Goal: Information Seeking & Learning: Learn about a topic

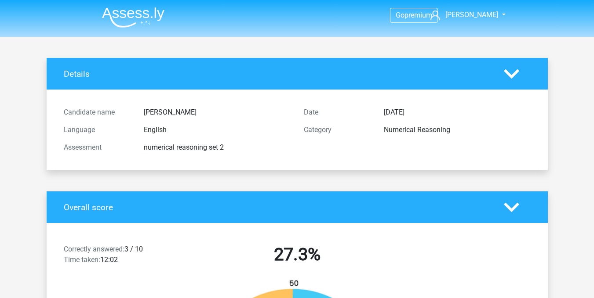
scroll to position [881, 0]
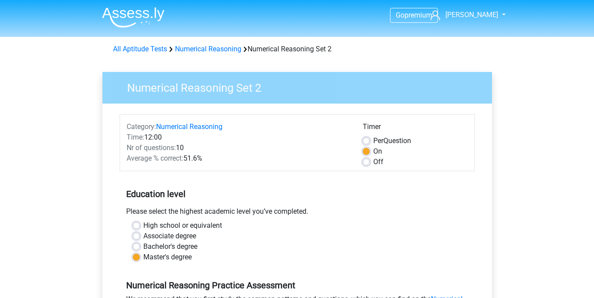
scroll to position [199, 0]
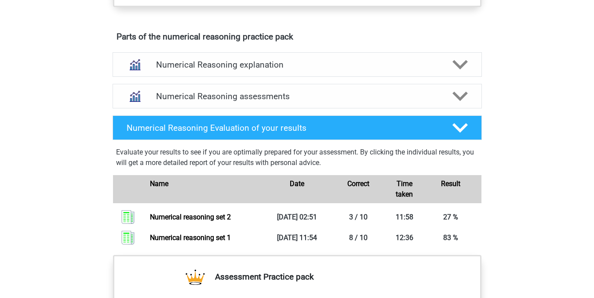
scroll to position [489, 0]
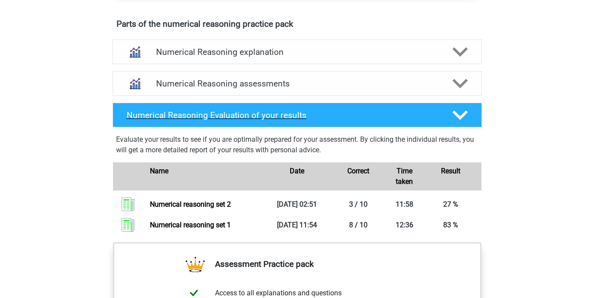
click at [457, 120] on polygon at bounding box center [459, 115] width 15 height 10
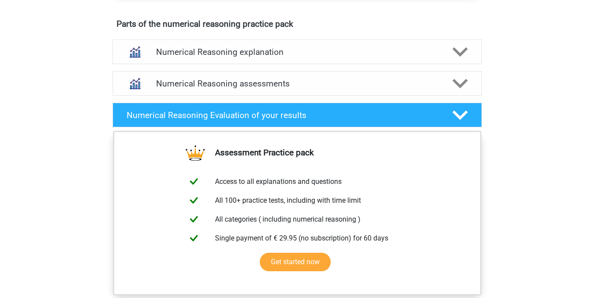
scroll to position [475, 0]
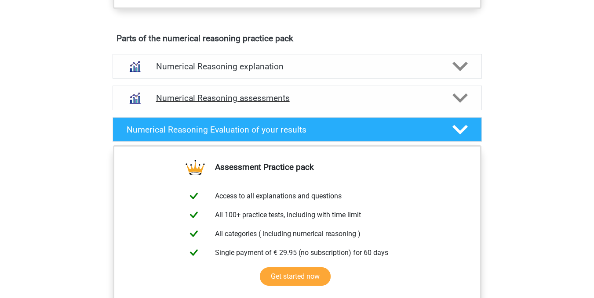
click at [440, 103] on div "Numerical Reasoning assessments" at bounding box center [296, 98] width 295 height 10
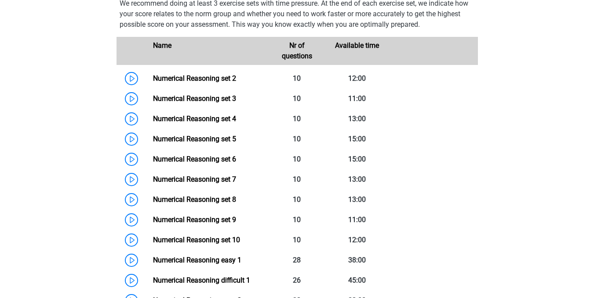
scroll to position [611, 0]
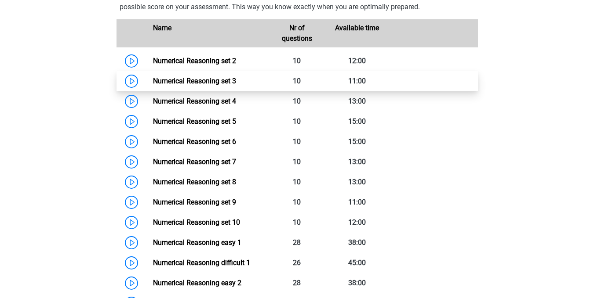
click at [196, 85] on link "Numerical Reasoning set 3" at bounding box center [194, 81] width 83 height 8
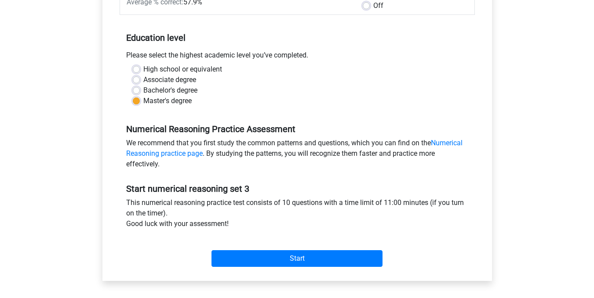
scroll to position [209, 0]
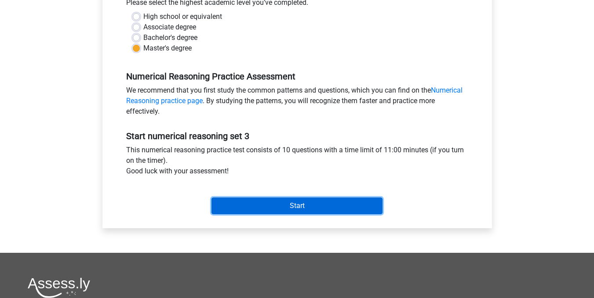
click at [299, 202] on input "Start" at bounding box center [296, 206] width 171 height 17
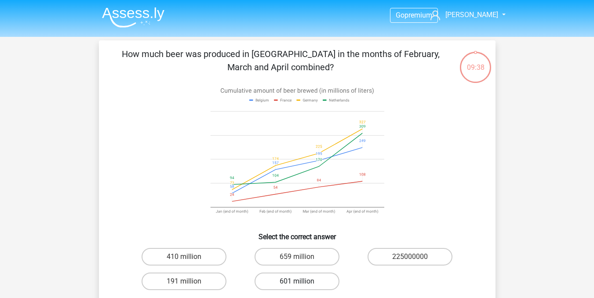
click at [307, 280] on label "601 million" at bounding box center [296, 282] width 85 height 18
click at [302, 282] on input "601 million" at bounding box center [300, 285] width 6 height 6
radio input "true"
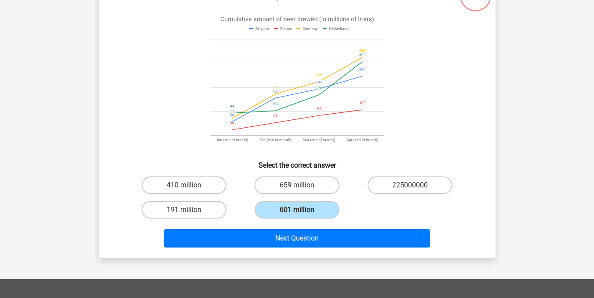
scroll to position [73, 0]
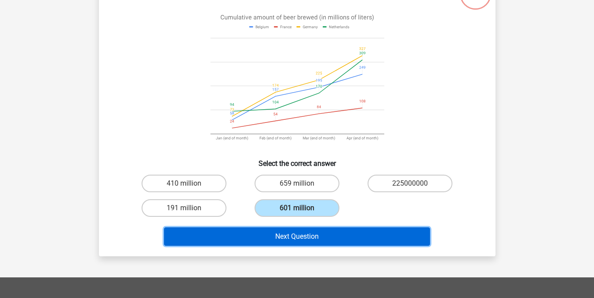
click at [312, 241] on button "Next Question" at bounding box center [297, 237] width 266 height 18
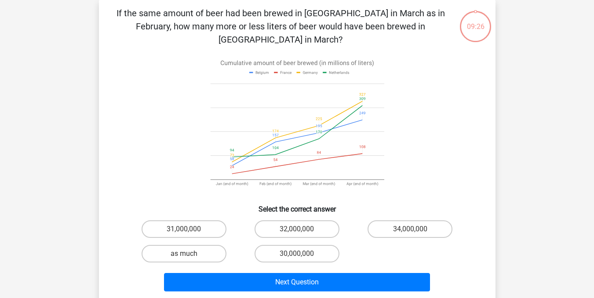
scroll to position [40, 0]
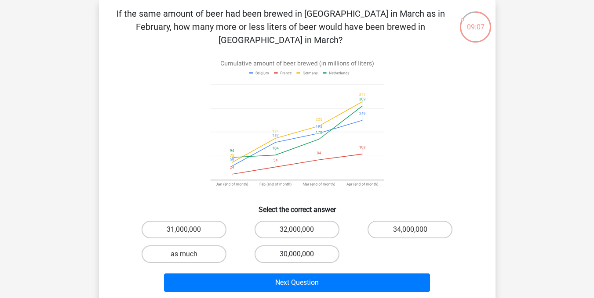
click at [303, 246] on label "30,000,000" at bounding box center [296, 255] width 85 height 18
click at [302, 254] on input "30,000,000" at bounding box center [300, 257] width 6 height 6
radio input "true"
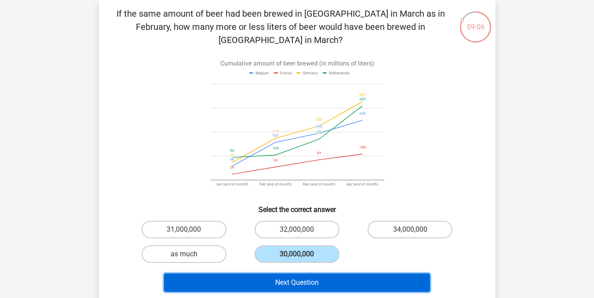
click at [302, 274] on button "Next Question" at bounding box center [297, 283] width 266 height 18
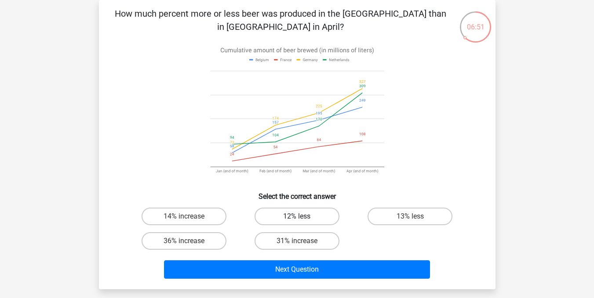
click at [295, 210] on label "12% less" at bounding box center [296, 217] width 85 height 18
click at [297, 217] on input "12% less" at bounding box center [300, 220] width 6 height 6
radio input "true"
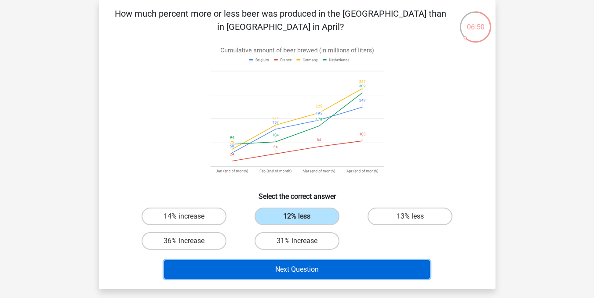
click at [289, 271] on button "Next Question" at bounding box center [297, 270] width 266 height 18
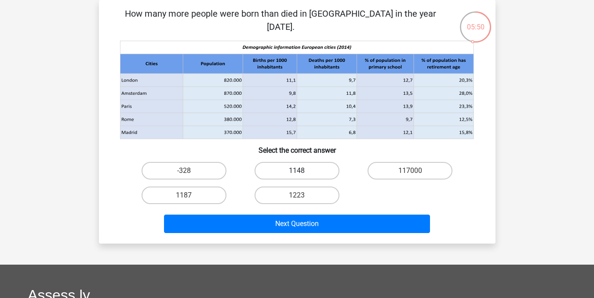
click at [297, 170] on label "1148" at bounding box center [296, 171] width 85 height 18
click at [297, 171] on input "1148" at bounding box center [300, 174] width 6 height 6
radio input "true"
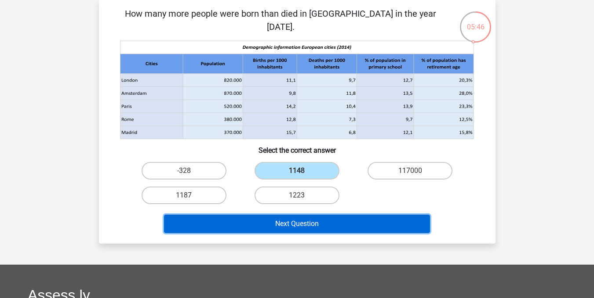
click at [294, 223] on button "Next Question" at bounding box center [297, 224] width 266 height 18
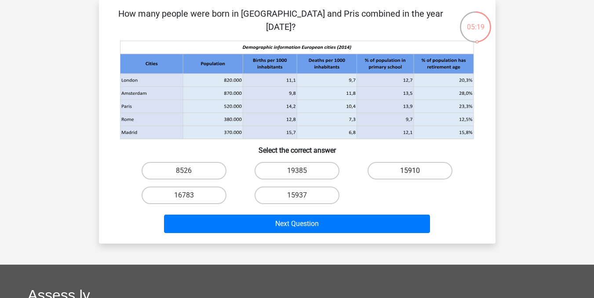
click at [395, 168] on label "15910" at bounding box center [409, 171] width 85 height 18
click at [410, 171] on input "15910" at bounding box center [413, 174] width 6 height 6
radio input "true"
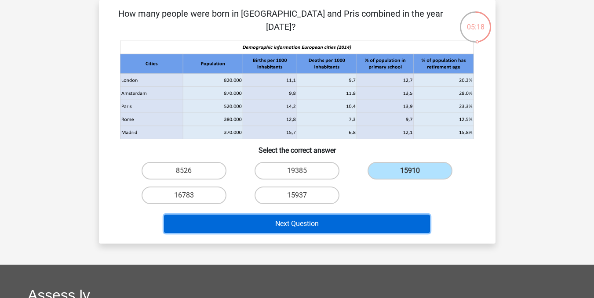
click at [311, 225] on button "Next Question" at bounding box center [297, 224] width 266 height 18
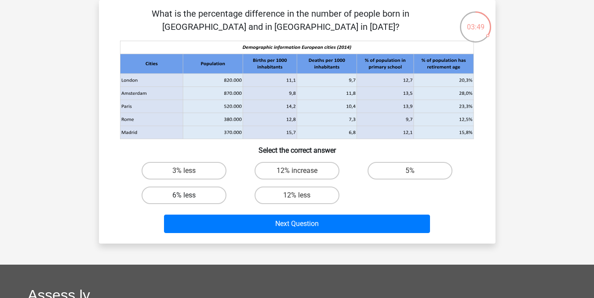
click at [181, 195] on label "6% less" at bounding box center [183, 196] width 85 height 18
click at [184, 196] on input "6% less" at bounding box center [187, 199] width 6 height 6
radio input "true"
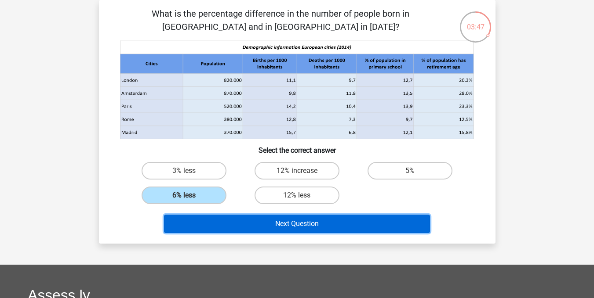
click at [251, 228] on button "Next Question" at bounding box center [297, 224] width 266 height 18
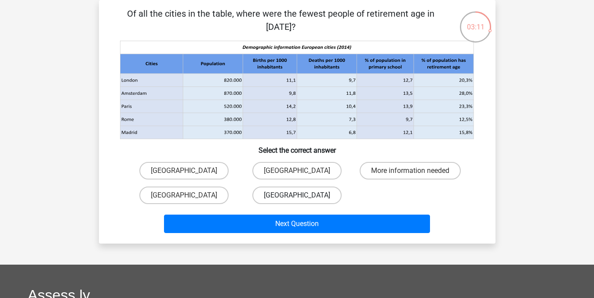
click at [303, 188] on label "Rome" at bounding box center [296, 196] width 89 height 18
click at [302, 196] on input "Rome" at bounding box center [300, 199] width 6 height 6
radio input "true"
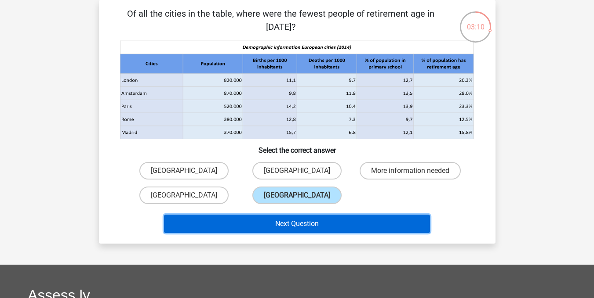
click at [304, 222] on button "Next Question" at bounding box center [297, 224] width 266 height 18
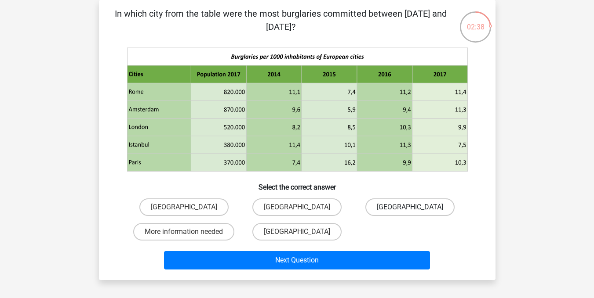
click at [386, 206] on label "Rome" at bounding box center [409, 208] width 89 height 18
click at [410, 207] on input "Rome" at bounding box center [413, 210] width 6 height 6
radio input "true"
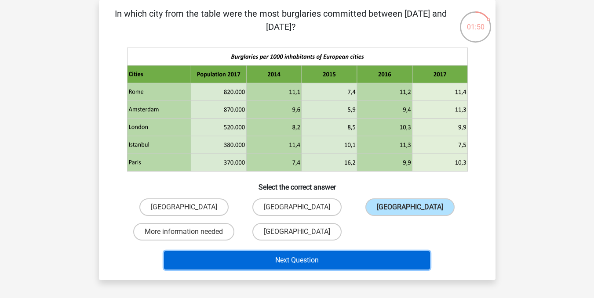
click at [314, 259] on button "Next Question" at bounding box center [297, 260] width 266 height 18
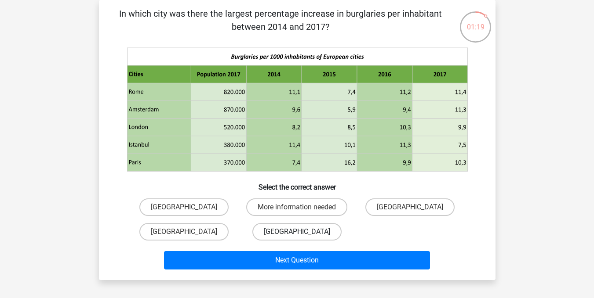
click at [288, 233] on label "Paris" at bounding box center [296, 232] width 89 height 18
click at [297, 233] on input "Paris" at bounding box center [300, 235] width 6 height 6
radio input "true"
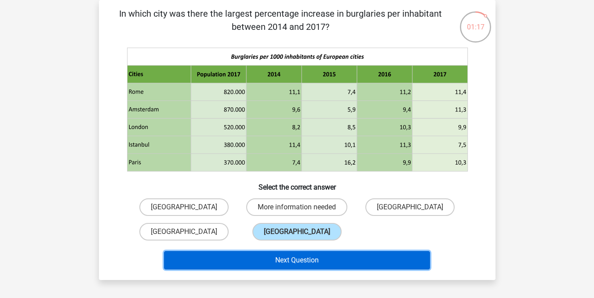
click at [299, 262] on button "Next Question" at bounding box center [297, 260] width 266 height 18
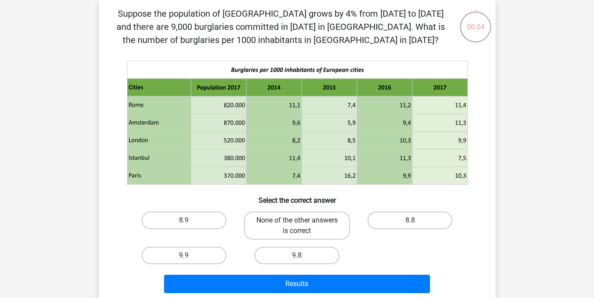
click at [314, 231] on label "None of the other answers is correct" at bounding box center [297, 226] width 106 height 28
click at [302, 226] on input "None of the other answers is correct" at bounding box center [300, 224] width 6 height 6
radio input "true"
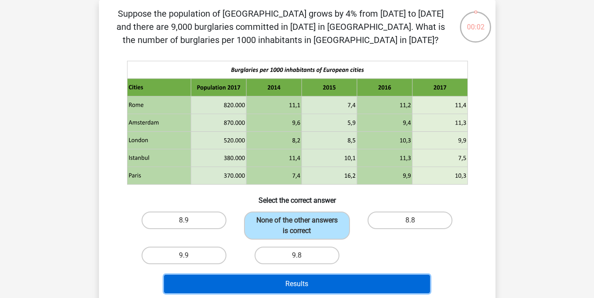
click at [333, 287] on button "Results" at bounding box center [297, 284] width 266 height 18
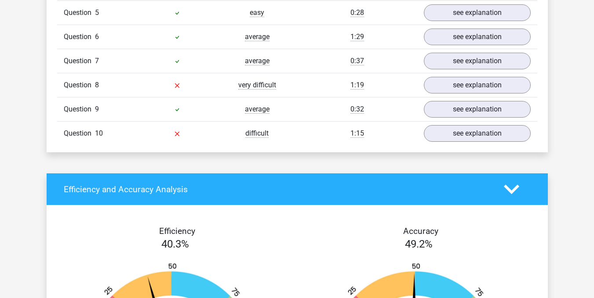
scroll to position [867, 0]
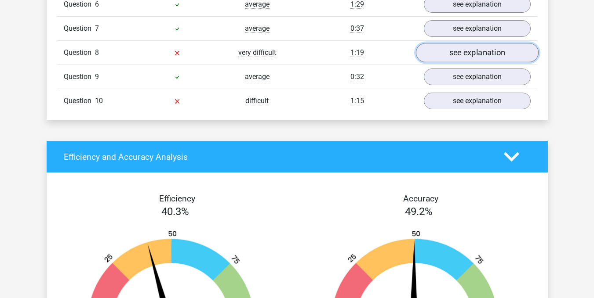
click at [456, 53] on link "see explanation" at bounding box center [476, 52] width 123 height 19
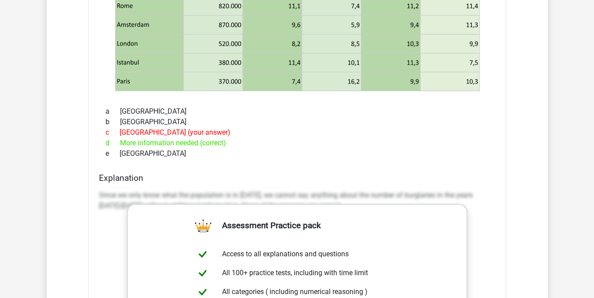
scroll to position [1021, 0]
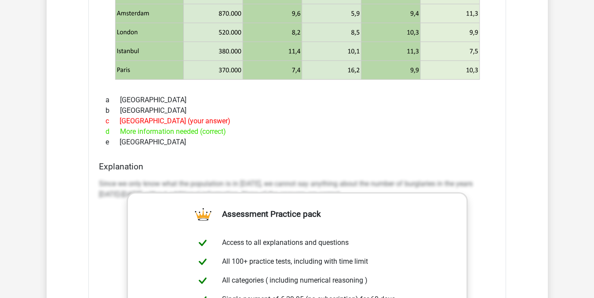
click at [591, 135] on div "Go premium Mujeeb sonibaremujeeb@gmail.com" at bounding box center [297, 217] width 594 height 2476
click at [337, 174] on div "Explanation Since we only know what the population is in 2017, we cannot say an…" at bounding box center [296, 300] width 403 height 277
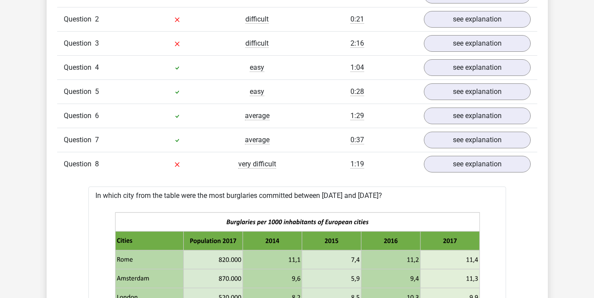
scroll to position [744, 0]
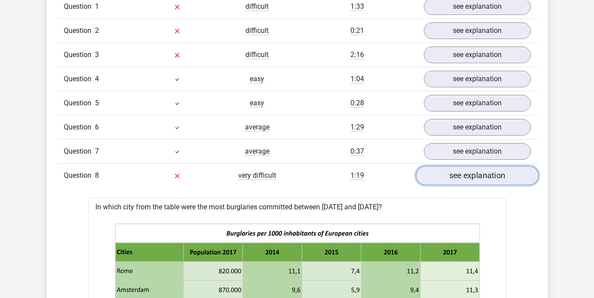
click at [501, 173] on link "see explanation" at bounding box center [476, 175] width 123 height 19
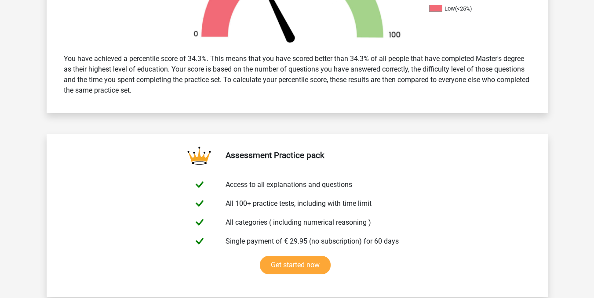
scroll to position [0, 0]
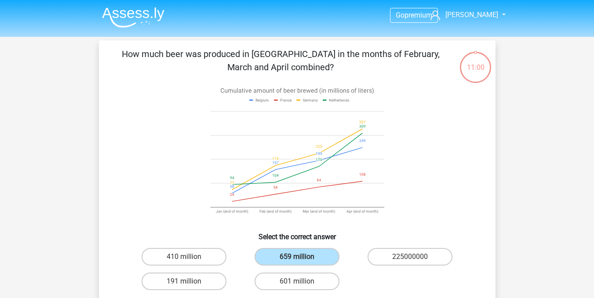
scroll to position [40, 0]
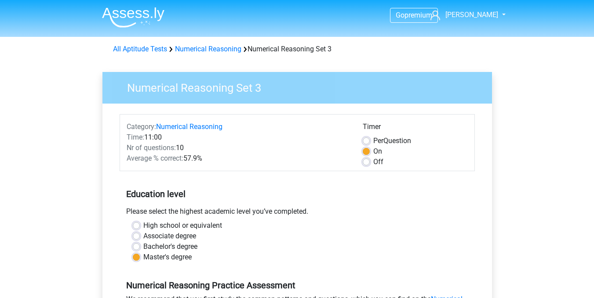
scroll to position [209, 0]
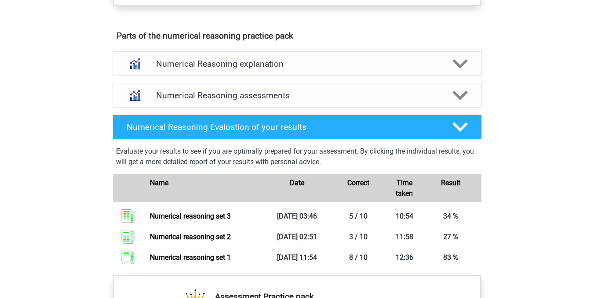
scroll to position [455, 0]
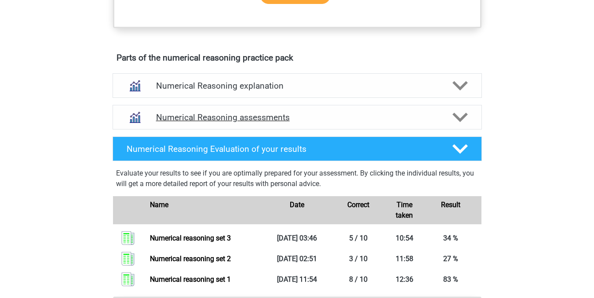
click at [451, 125] on div at bounding box center [458, 117] width 29 height 15
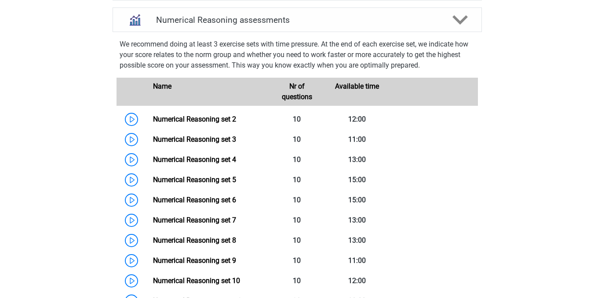
scroll to position [588, 0]
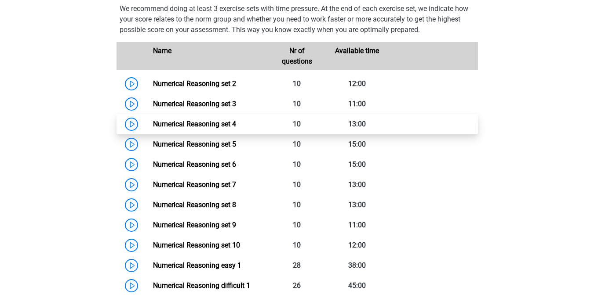
click at [197, 128] on link "Numerical Reasoning set 4" at bounding box center [194, 124] width 83 height 8
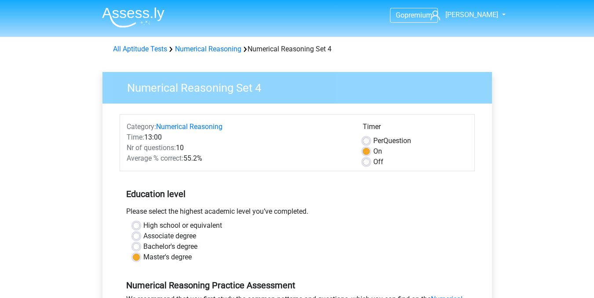
drag, startPoint x: 592, startPoint y: 112, endPoint x: 590, endPoint y: 127, distance: 14.2
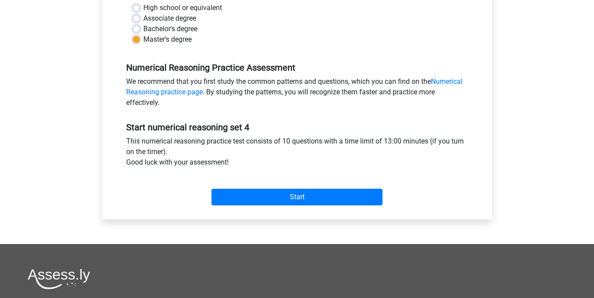
scroll to position [260, 0]
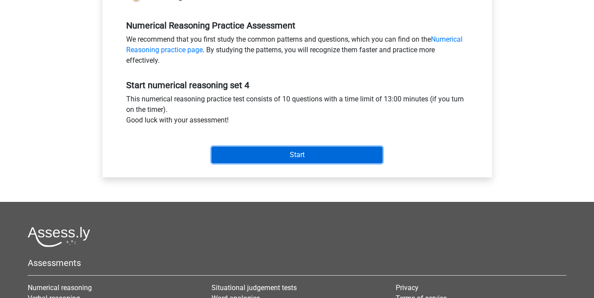
click at [321, 151] on input "Start" at bounding box center [296, 155] width 171 height 17
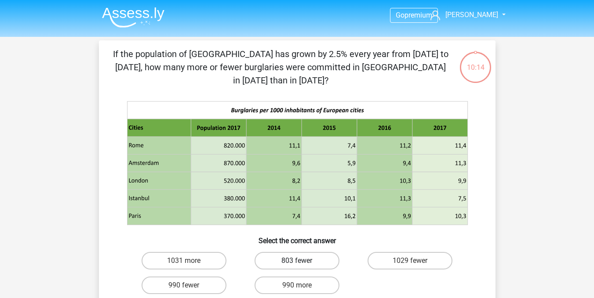
click at [306, 252] on label "803 fewer" at bounding box center [296, 261] width 85 height 18
click at [302, 261] on input "803 fewer" at bounding box center [300, 264] width 6 height 6
radio input "true"
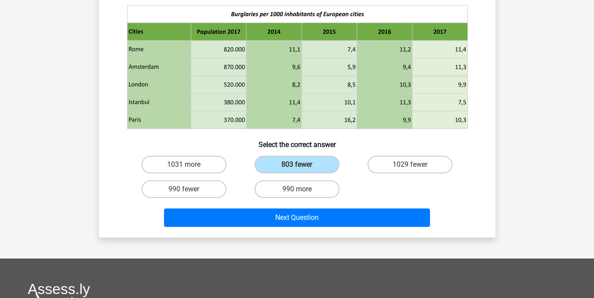
scroll to position [101, 0]
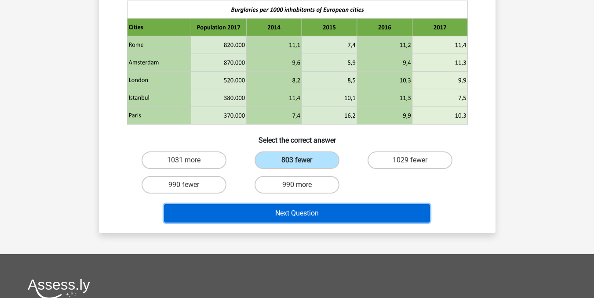
click at [326, 204] on button "Next Question" at bounding box center [297, 213] width 266 height 18
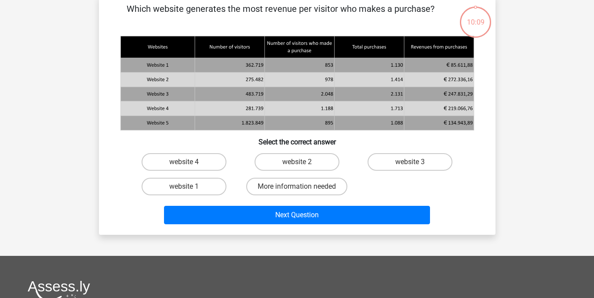
scroll to position [40, 0]
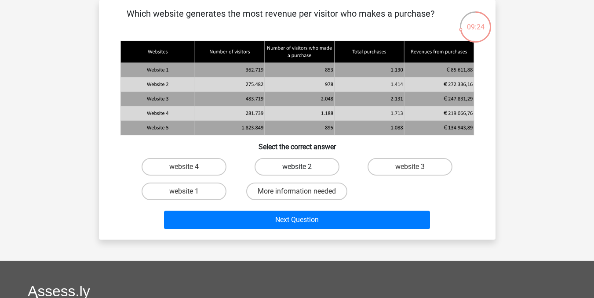
click at [273, 166] on label "website 2" at bounding box center [296, 167] width 85 height 18
click at [297, 167] on input "website 2" at bounding box center [300, 170] width 6 height 6
radio input "true"
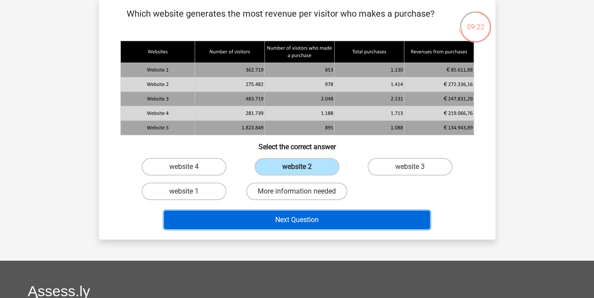
click at [287, 214] on button "Next Question" at bounding box center [297, 220] width 266 height 18
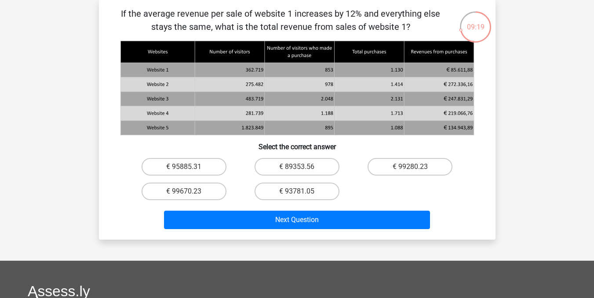
scroll to position [20, 0]
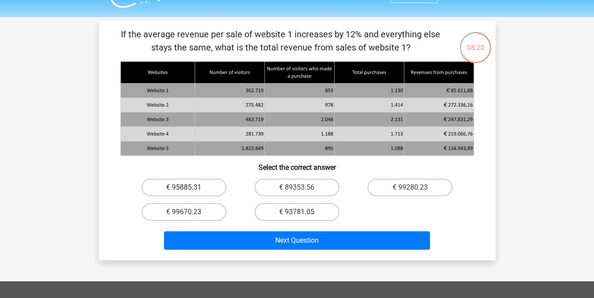
click at [185, 196] on label "€ 95885.31" at bounding box center [183, 188] width 85 height 18
click at [185, 193] on input "€ 95885.31" at bounding box center [187, 191] width 6 height 6
radio input "true"
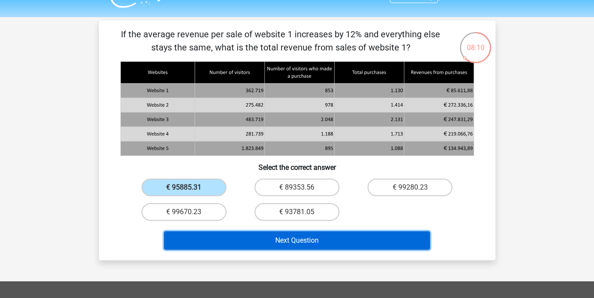
click at [270, 240] on button "Next Question" at bounding box center [297, 241] width 266 height 18
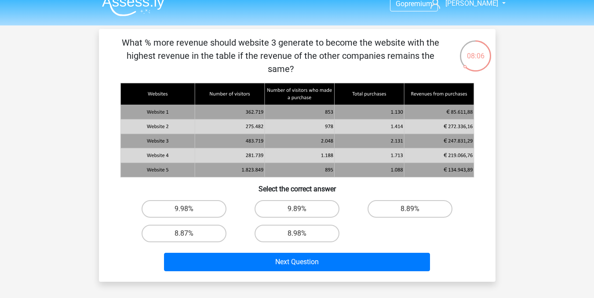
scroll to position [9, 0]
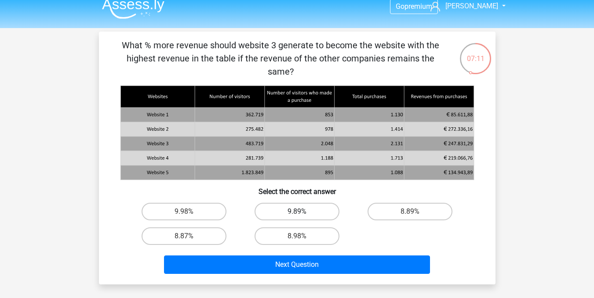
click at [276, 203] on label "9.89%" at bounding box center [296, 212] width 85 height 18
click at [297, 212] on input "9.89%" at bounding box center [300, 215] width 6 height 6
radio input "true"
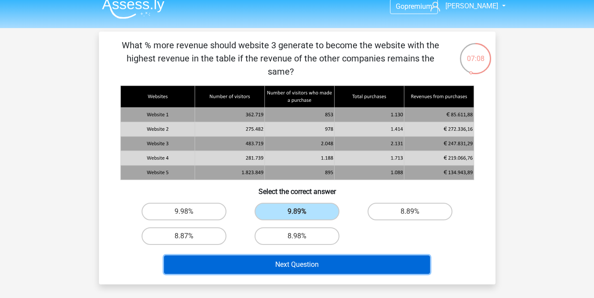
click at [326, 256] on button "Next Question" at bounding box center [297, 265] width 266 height 18
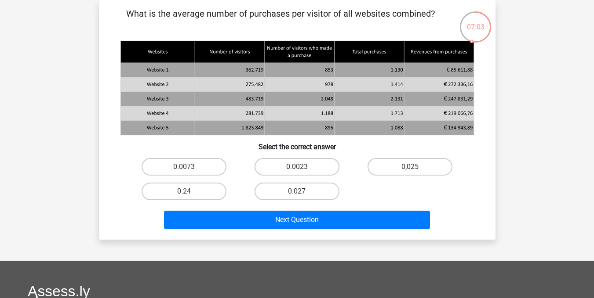
scroll to position [7, 0]
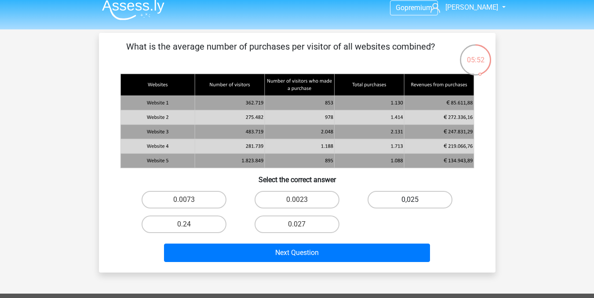
click at [397, 206] on label "0,025" at bounding box center [409, 200] width 85 height 18
click at [410, 206] on input "0,025" at bounding box center [413, 203] width 6 height 6
radio input "true"
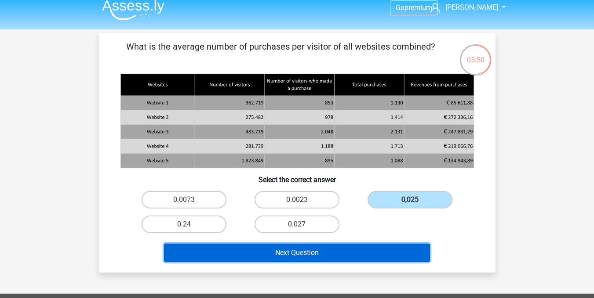
click at [338, 257] on button "Next Question" at bounding box center [297, 253] width 266 height 18
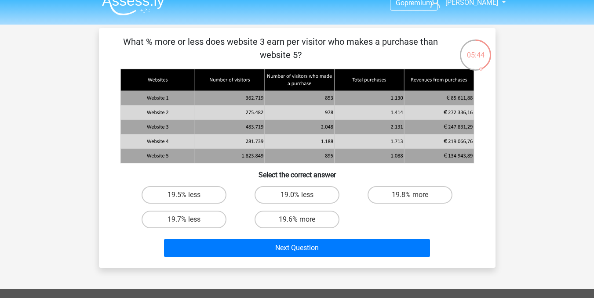
scroll to position [9, 0]
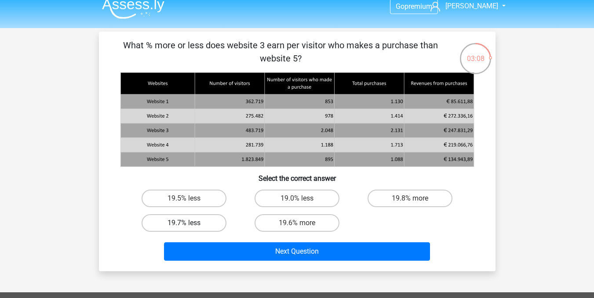
click at [176, 227] on label "19.7% less" at bounding box center [183, 223] width 85 height 18
click at [184, 227] on input "19.7% less" at bounding box center [187, 226] width 6 height 6
radio input "true"
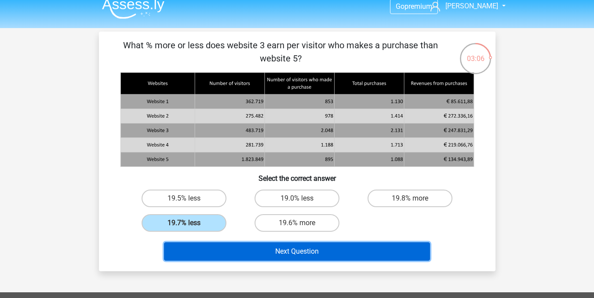
click at [270, 254] on button "Next Question" at bounding box center [297, 252] width 266 height 18
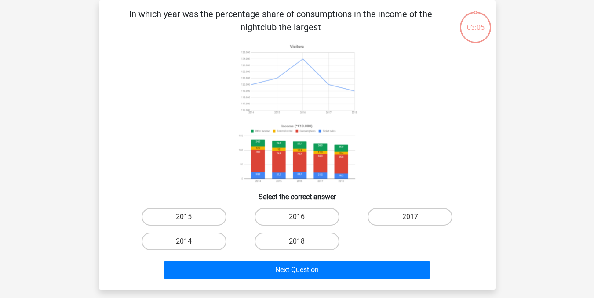
scroll to position [40, 0]
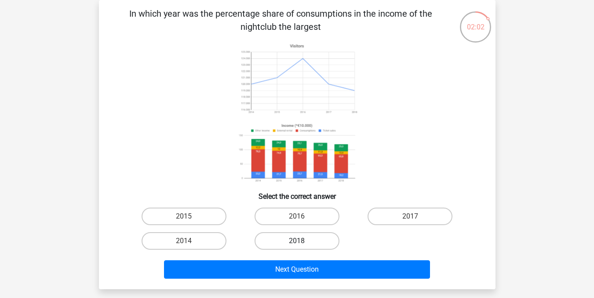
click at [294, 236] on label "2018" at bounding box center [296, 241] width 85 height 18
click at [297, 241] on input "2018" at bounding box center [300, 244] width 6 height 6
radio input "true"
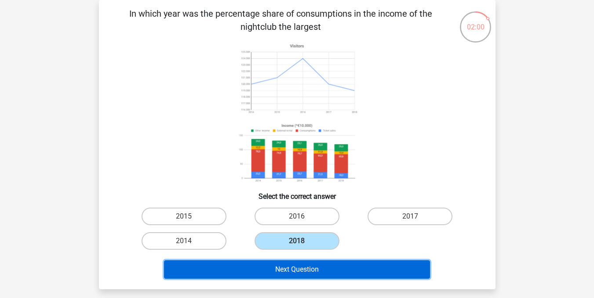
click at [308, 265] on button "Next Question" at bounding box center [297, 270] width 266 height 18
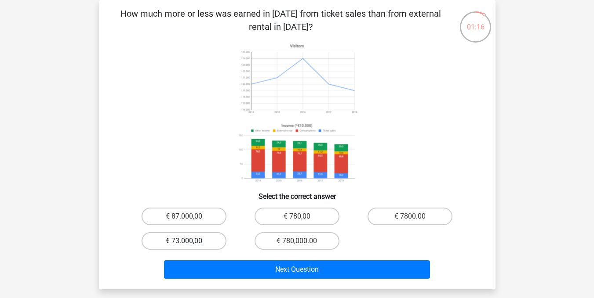
click at [170, 244] on label "€ 73.000,00" at bounding box center [183, 241] width 85 height 18
click at [184, 244] on input "€ 73.000,00" at bounding box center [187, 244] width 6 height 6
radio input "true"
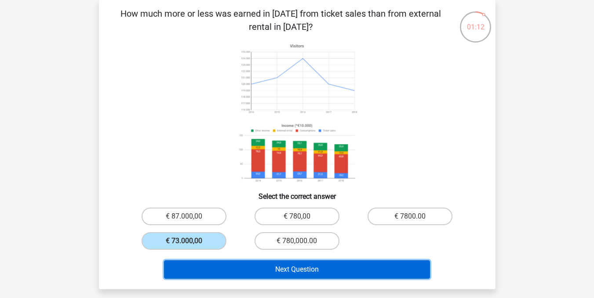
click at [348, 268] on button "Next Question" at bounding box center [297, 270] width 266 height 18
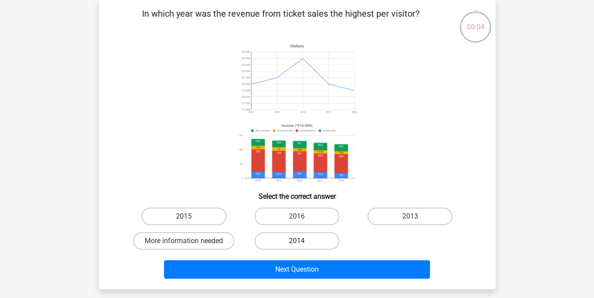
click at [291, 243] on label "2014" at bounding box center [296, 241] width 85 height 18
click at [297, 243] on input "2014" at bounding box center [300, 244] width 6 height 6
radio input "true"
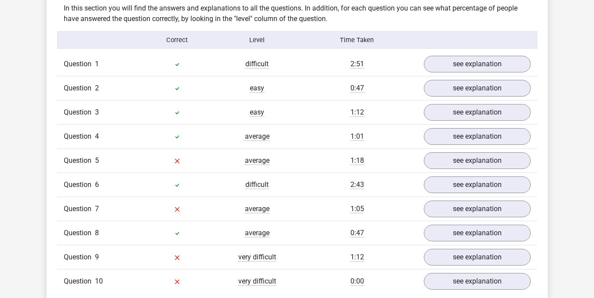
scroll to position [751, 0]
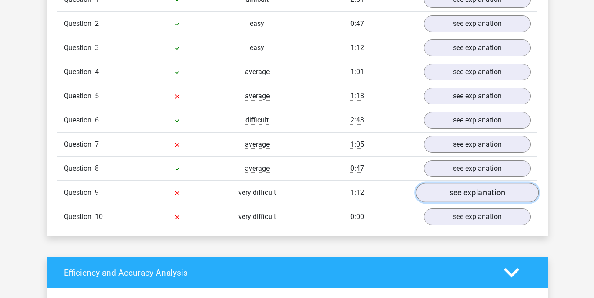
click at [459, 189] on link "see explanation" at bounding box center [476, 192] width 123 height 19
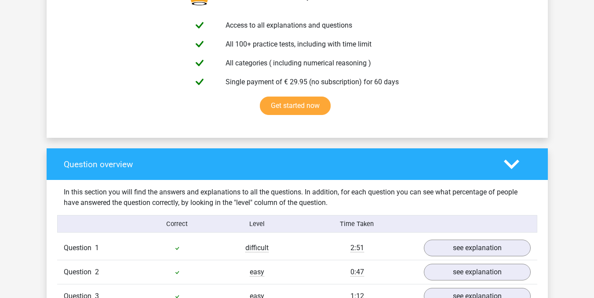
scroll to position [464, 0]
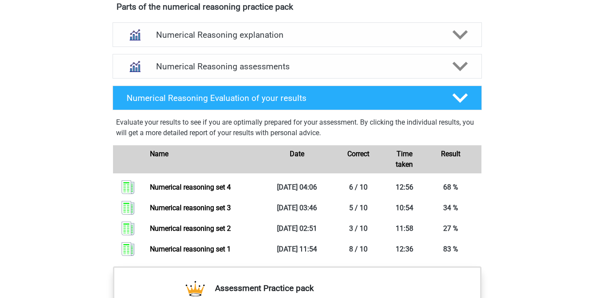
scroll to position [467, 0]
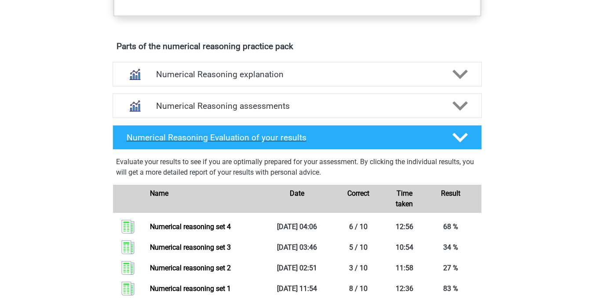
click at [459, 142] on polygon at bounding box center [459, 138] width 15 height 10
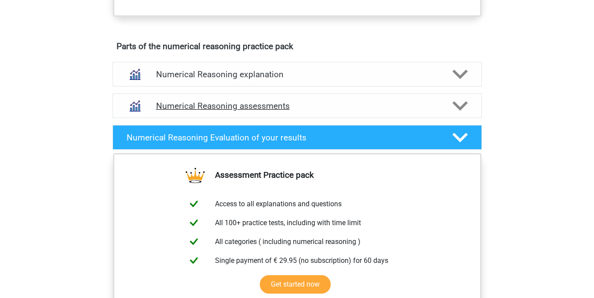
click at [465, 111] on polygon at bounding box center [459, 106] width 15 height 10
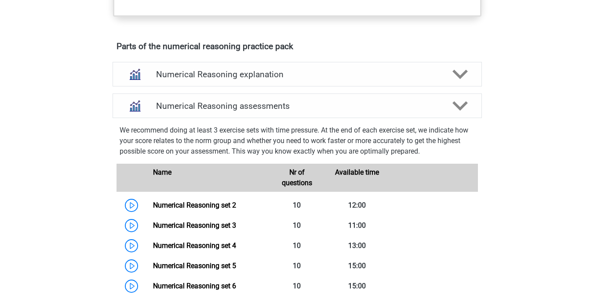
scroll to position [601, 0]
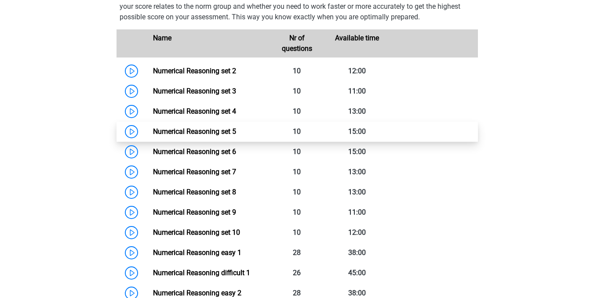
click at [188, 136] on link "Numerical Reasoning set 5" at bounding box center [194, 131] width 83 height 8
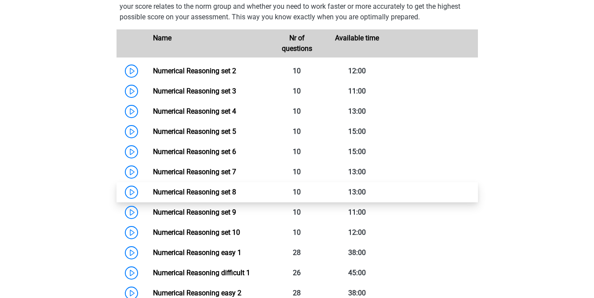
click at [197, 196] on link "Numerical Reasoning set 8" at bounding box center [194, 192] width 83 height 8
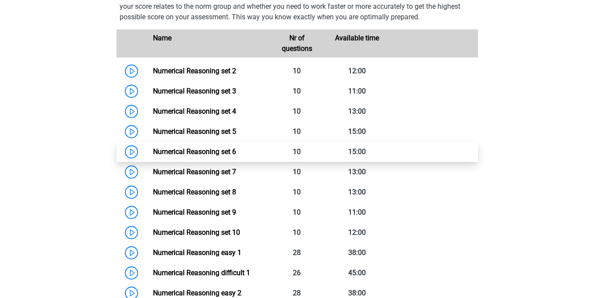
click at [192, 156] on link "Numerical Reasoning set 6" at bounding box center [194, 152] width 83 height 8
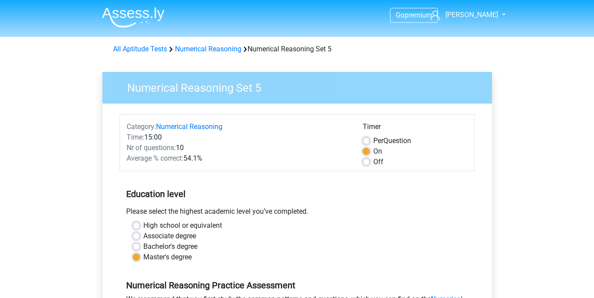
scroll to position [201, 0]
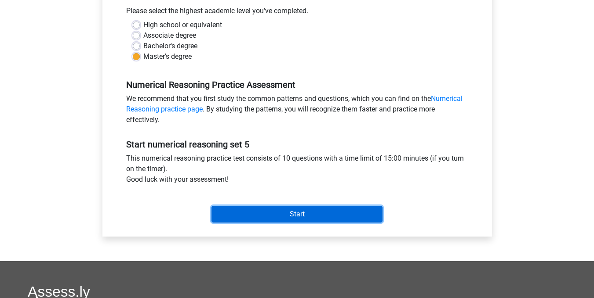
click at [338, 214] on input "Start" at bounding box center [296, 214] width 171 height 17
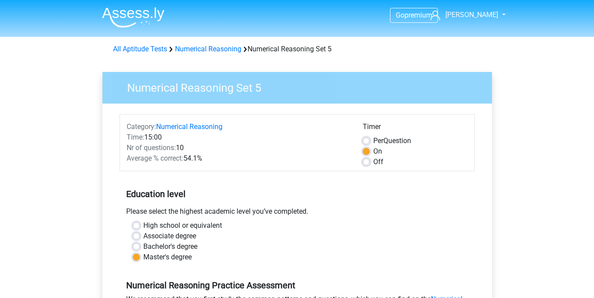
scroll to position [201, 0]
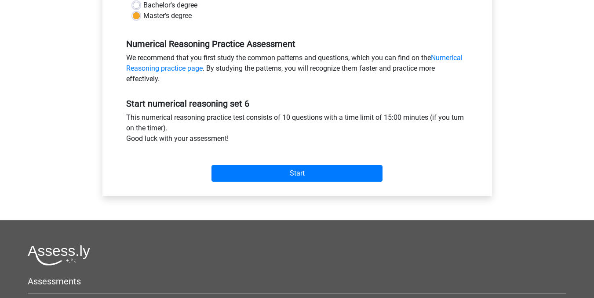
scroll to position [247, 0]
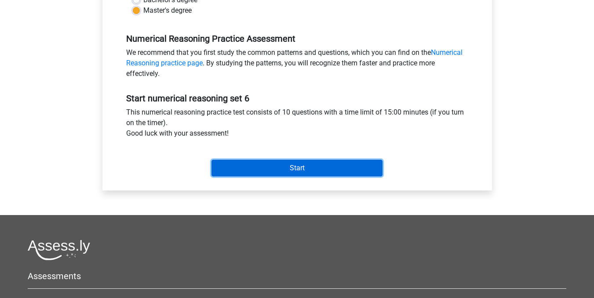
click at [342, 171] on input "Start" at bounding box center [296, 168] width 171 height 17
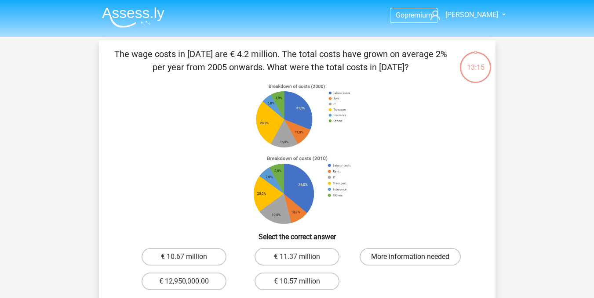
click at [410, 256] on label "More information needed" at bounding box center [409, 257] width 101 height 18
click at [410, 257] on input "More information needed" at bounding box center [413, 260] width 6 height 6
radio input "true"
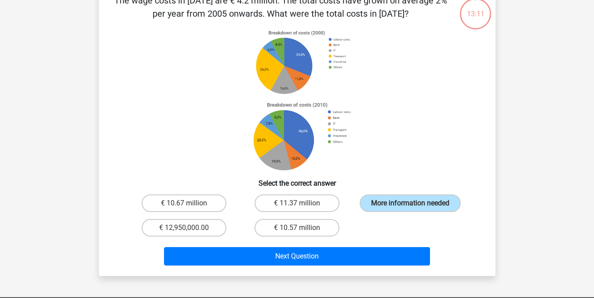
scroll to position [62, 0]
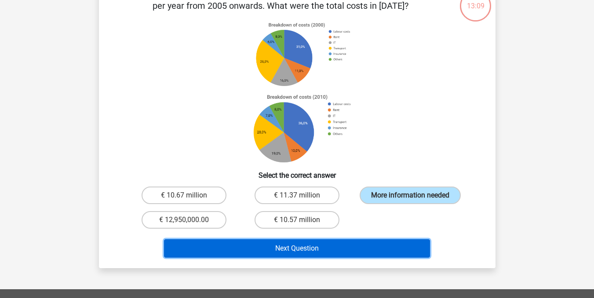
click at [312, 244] on button "Next Question" at bounding box center [297, 248] width 266 height 18
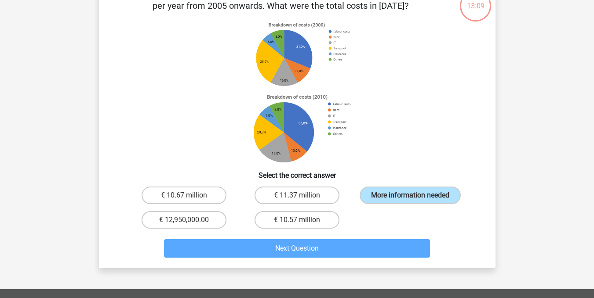
scroll to position [40, 0]
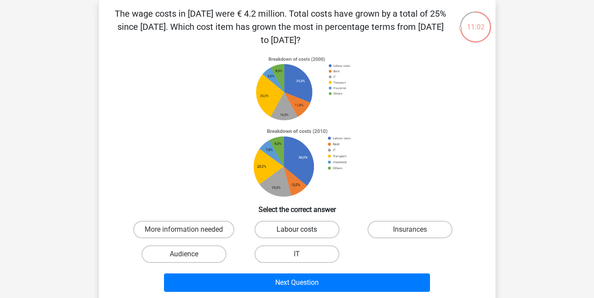
click at [284, 232] on label "Labour costs" at bounding box center [296, 230] width 85 height 18
click at [297, 232] on input "Labour costs" at bounding box center [300, 233] width 6 height 6
radio input "true"
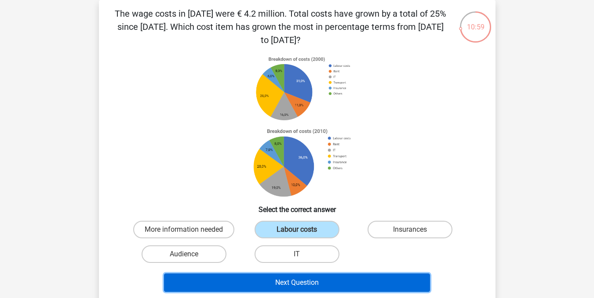
click at [348, 282] on button "Next Question" at bounding box center [297, 283] width 266 height 18
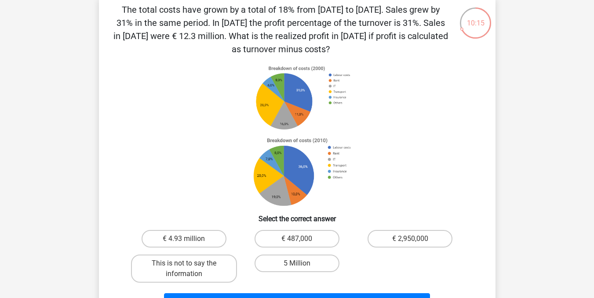
scroll to position [34, 0]
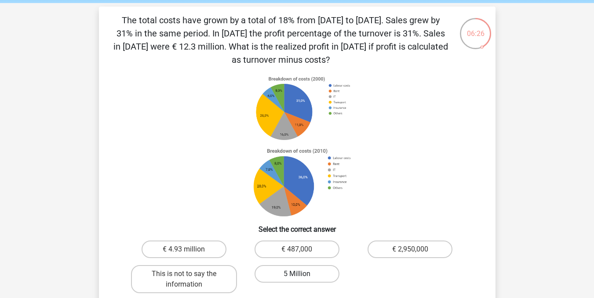
click at [287, 268] on label "5 Million" at bounding box center [296, 274] width 85 height 18
click at [297, 274] on input "5 Million" at bounding box center [300, 277] width 6 height 6
radio input "true"
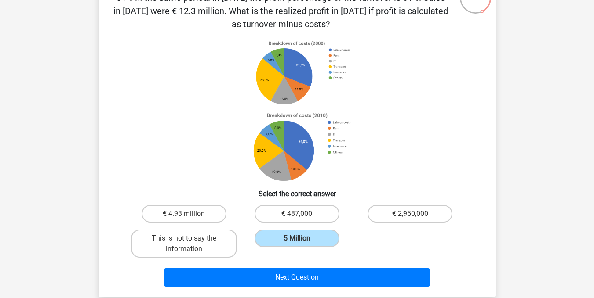
scroll to position [94, 0]
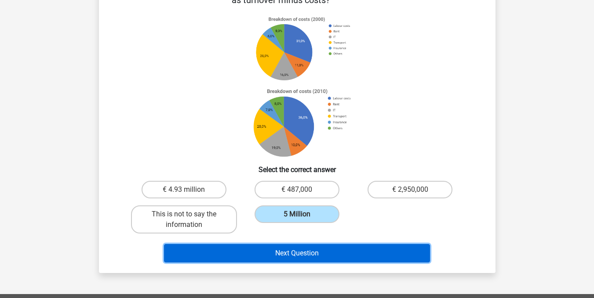
click at [330, 249] on button "Next Question" at bounding box center [297, 253] width 266 height 18
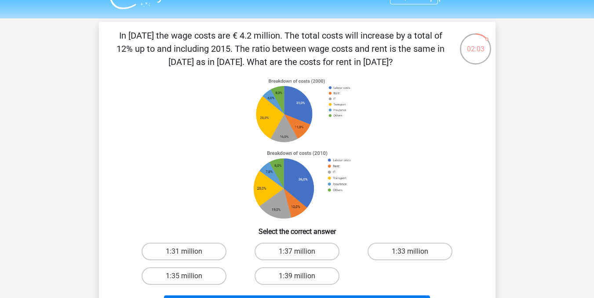
scroll to position [0, 0]
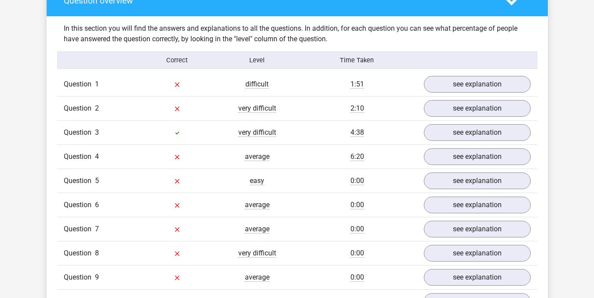
scroll to position [670, 0]
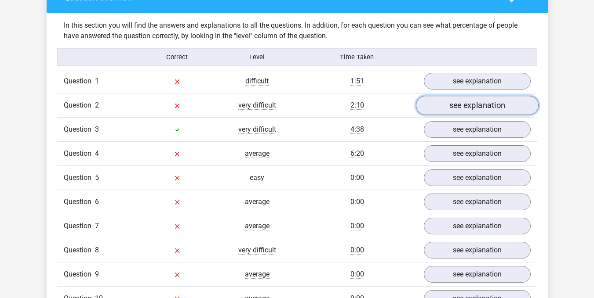
click at [466, 111] on link "see explanation" at bounding box center [476, 105] width 123 height 19
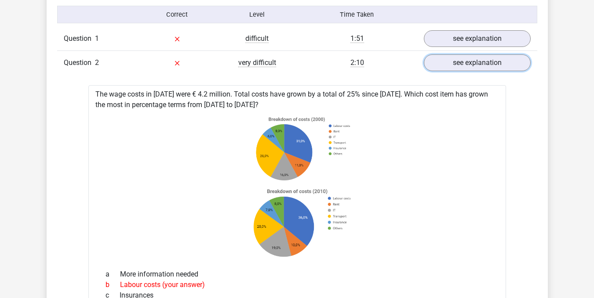
scroll to position [581, 0]
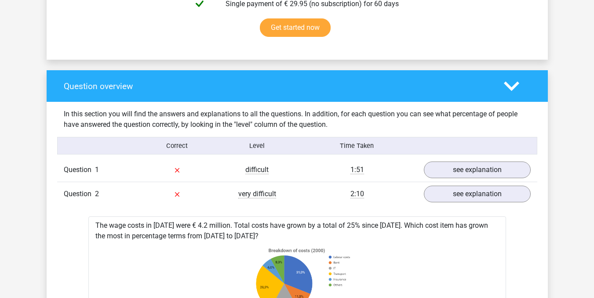
click at [512, 95] on div "Question overview" at bounding box center [297, 86] width 501 height 32
click at [510, 91] on icon at bounding box center [511, 86] width 15 height 15
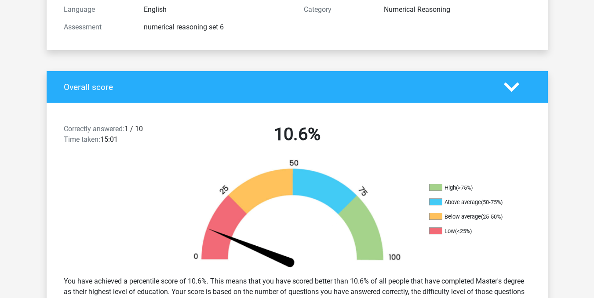
scroll to position [0, 0]
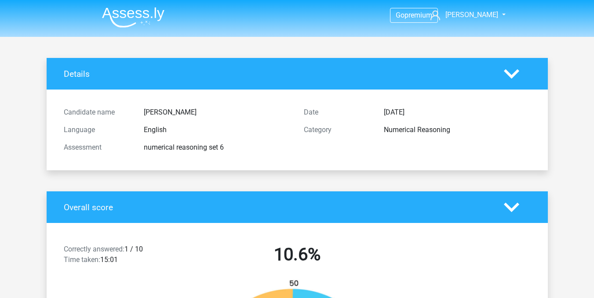
click at [519, 73] on div at bounding box center [517, 73] width 40 height 15
click at [510, 80] on icon at bounding box center [511, 73] width 15 height 15
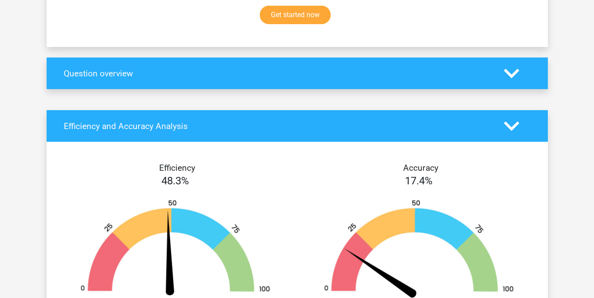
scroll to position [518, 0]
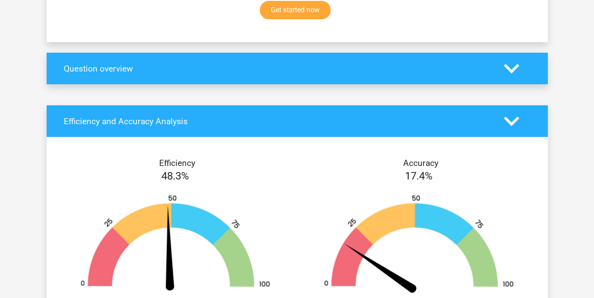
click at [508, 122] on polygon at bounding box center [511, 121] width 15 height 10
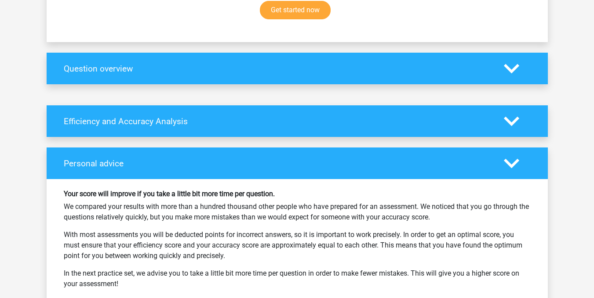
click at [513, 63] on icon at bounding box center [511, 68] width 15 height 15
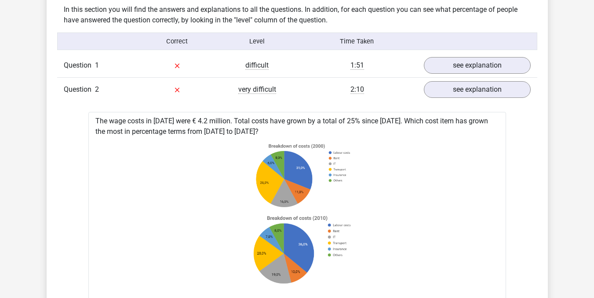
scroll to position [353, 0]
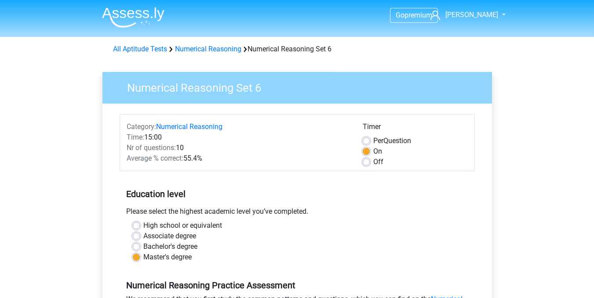
scroll to position [247, 0]
